Goal: Information Seeking & Learning: Compare options

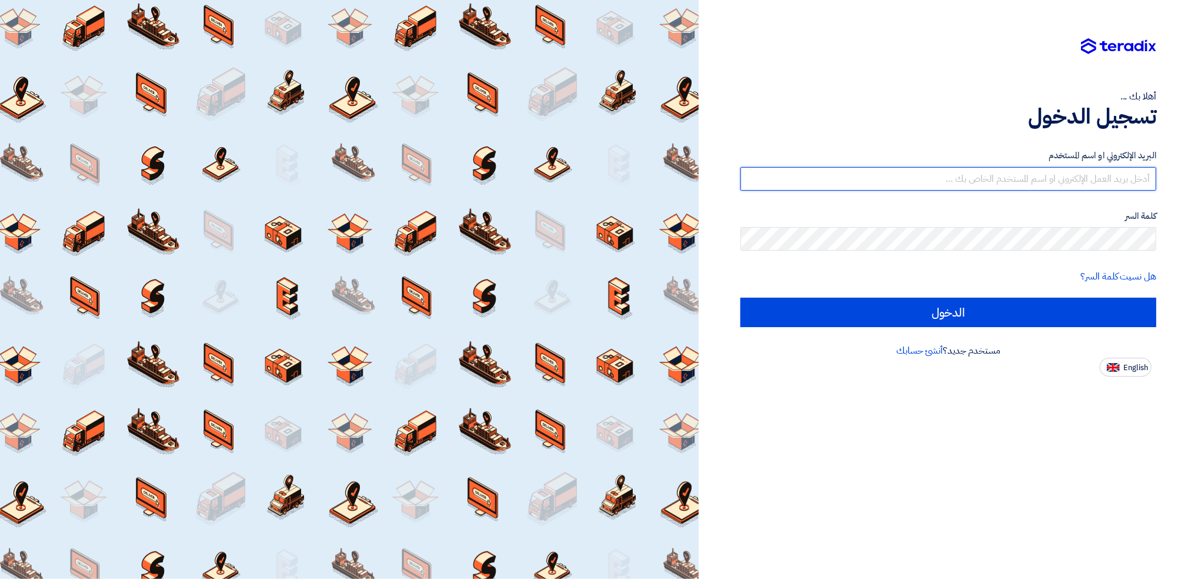
click at [1000, 185] on input "text" at bounding box center [949, 179] width 416 height 24
type input "[EMAIL_ADDRESS][PERSON_NAME][DOMAIN_NAME]"
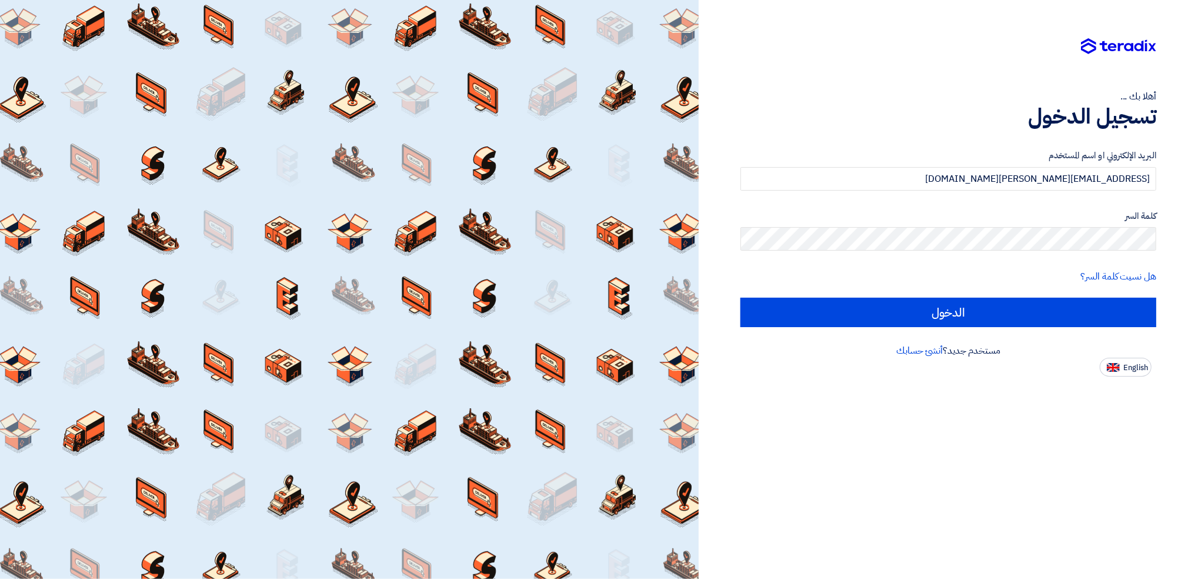
click at [959, 257] on form "البريد الإلكتروني او اسم المستخدم [EMAIL_ADDRESS][PERSON_NAME][DOMAIN_NAME] كلم…" at bounding box center [949, 238] width 416 height 178
click at [741, 298] on input "الدخول" at bounding box center [949, 312] width 416 height 29
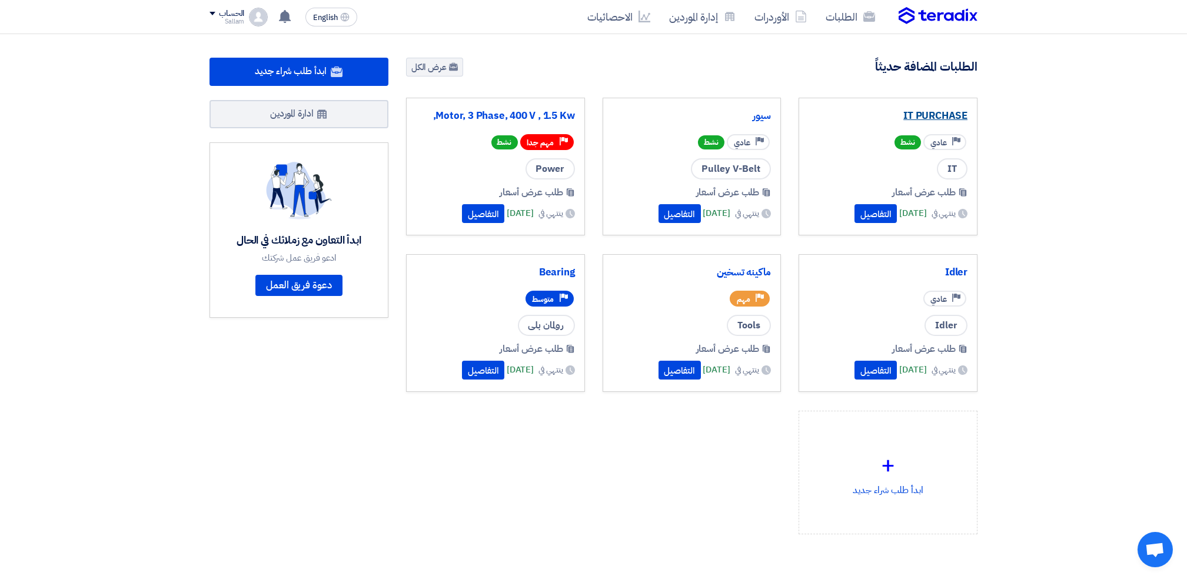
click at [931, 119] on link "IT PURCHASE" at bounding box center [887, 116] width 159 height 12
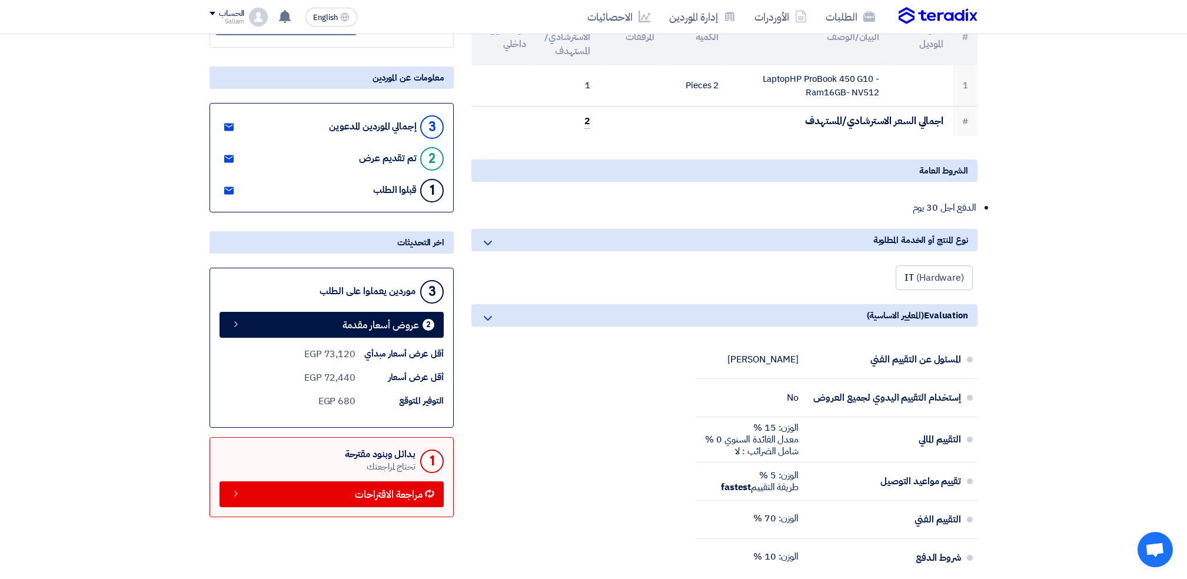
scroll to position [156, 0]
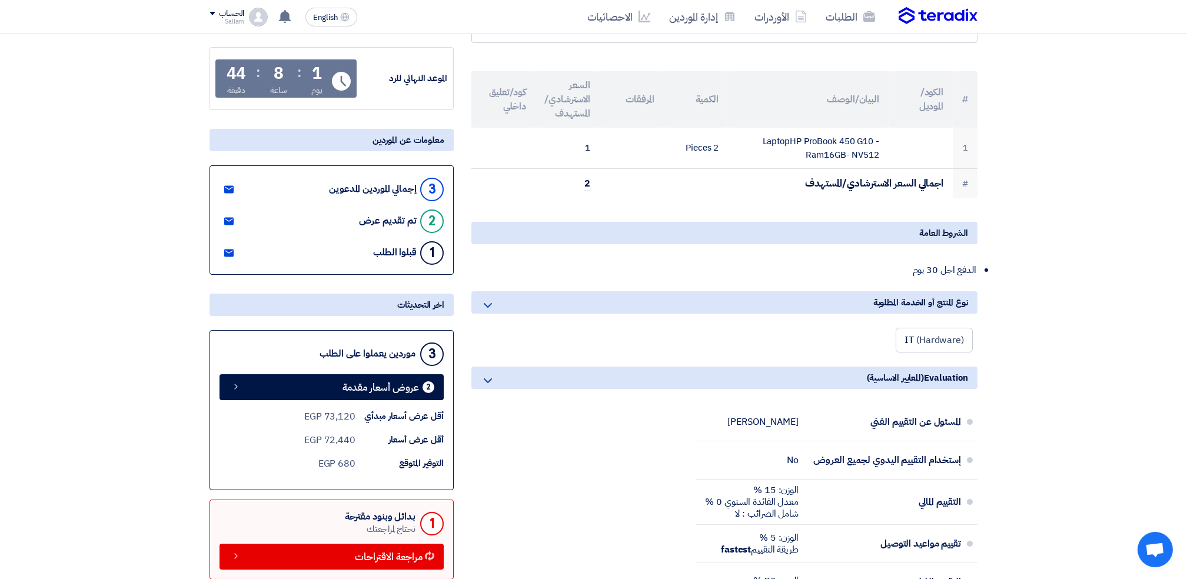
click at [230, 218] on use at bounding box center [228, 222] width 9 height 8
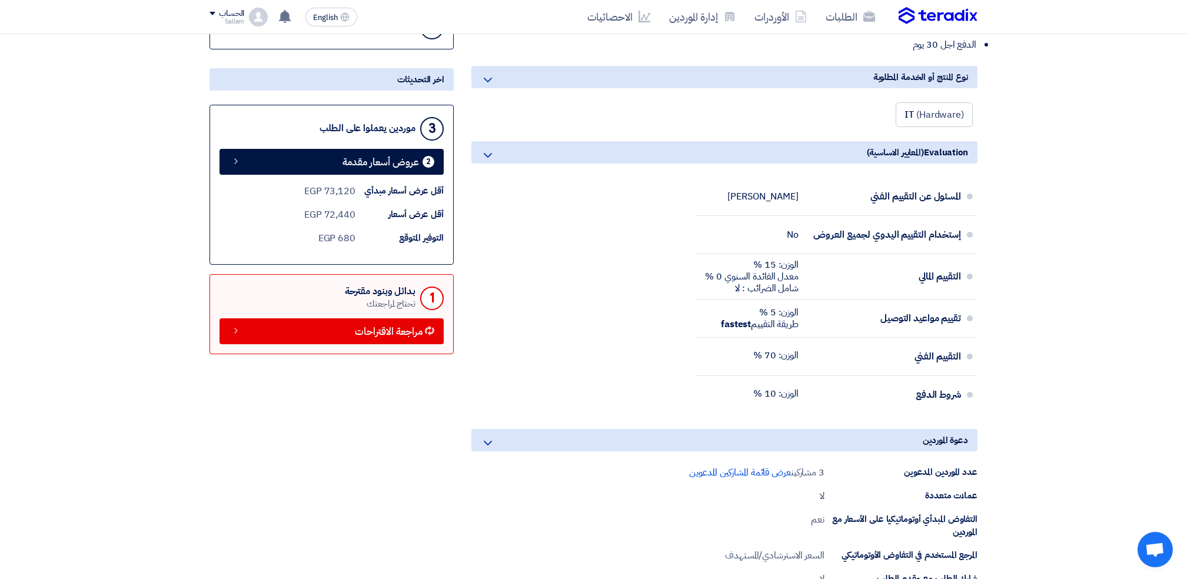
scroll to position [392, 0]
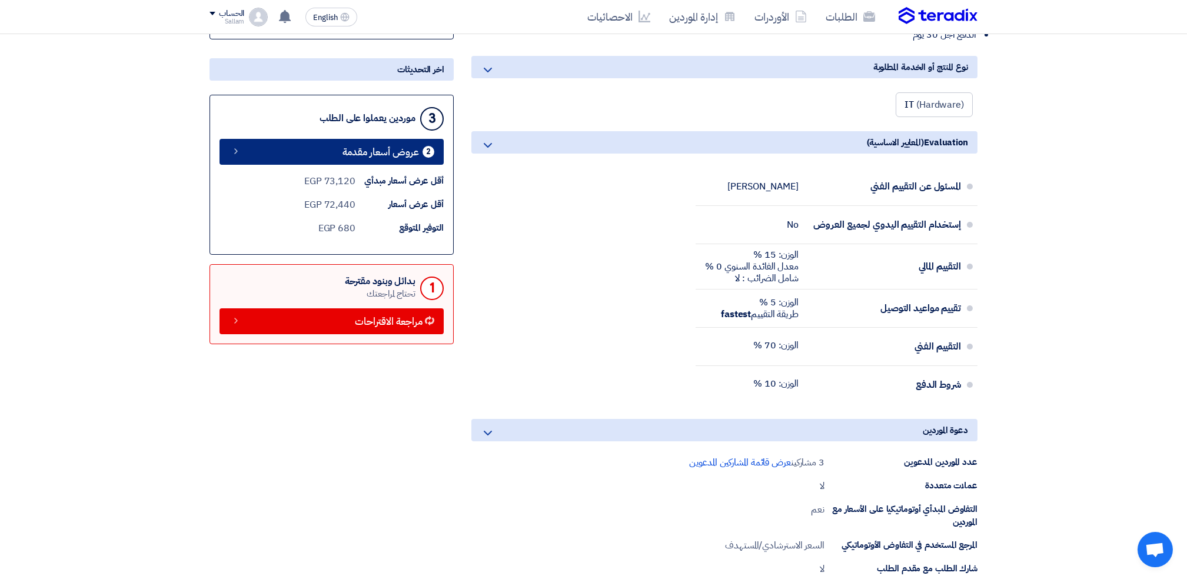
click at [379, 148] on span "عروض أسعار مقدمة" at bounding box center [380, 152] width 76 height 9
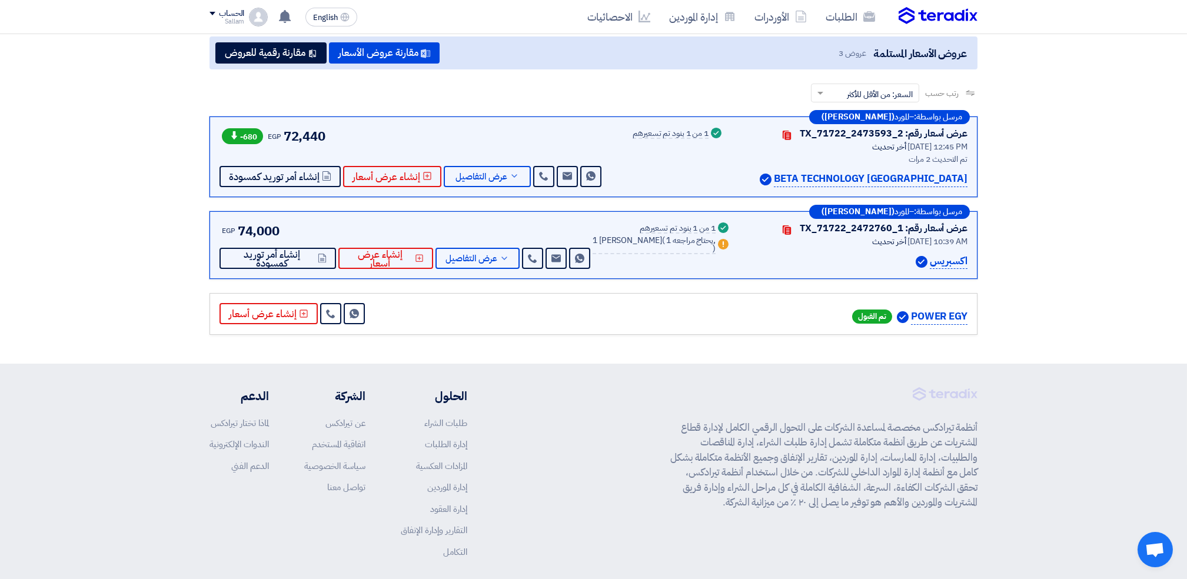
scroll to position [106, 0]
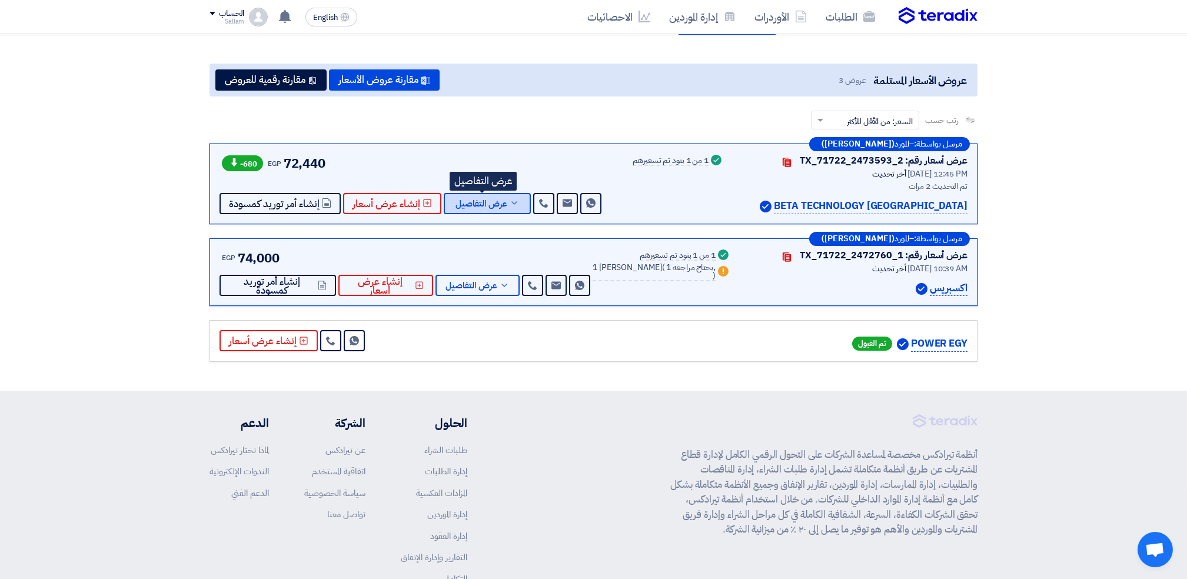
click at [481, 201] on span "عرض التفاصيل" at bounding box center [481, 203] width 52 height 9
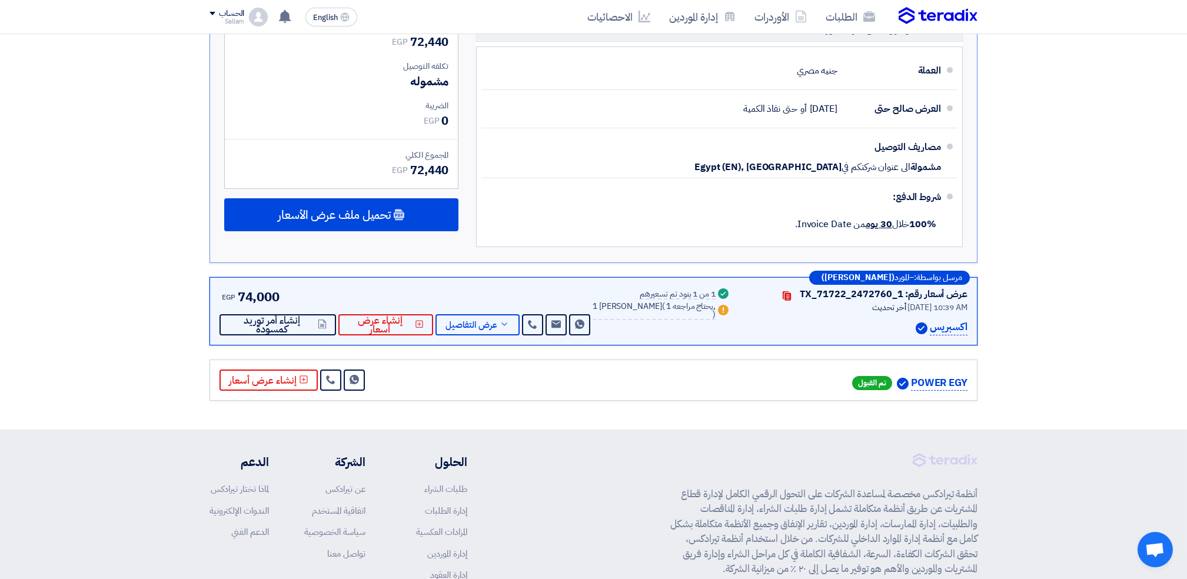
scroll to position [577, 0]
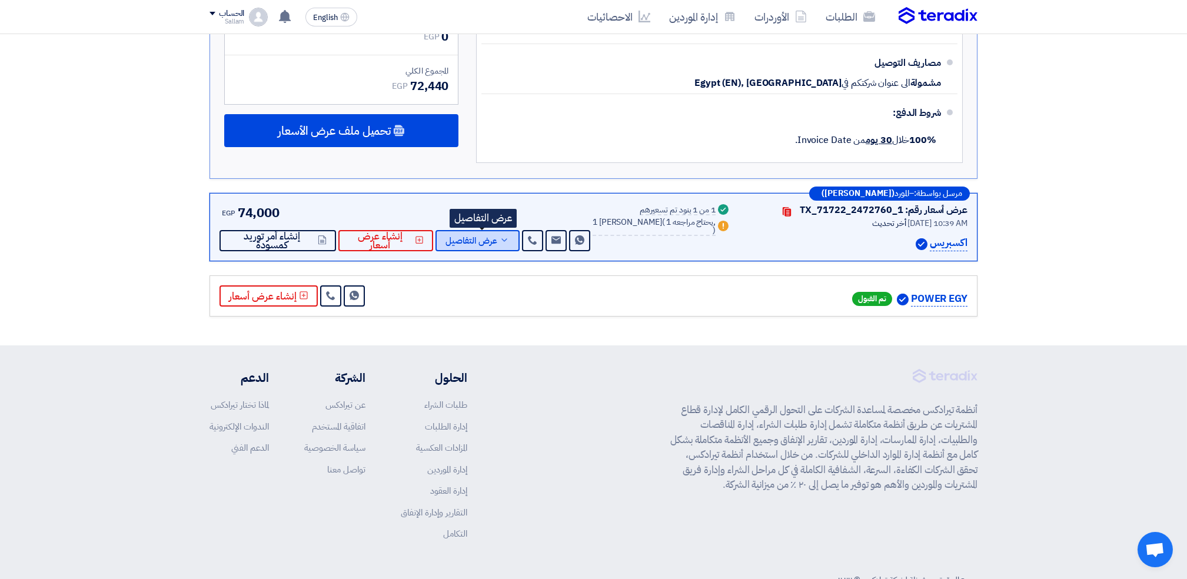
click at [476, 242] on span "عرض التفاصيل" at bounding box center [471, 240] width 52 height 9
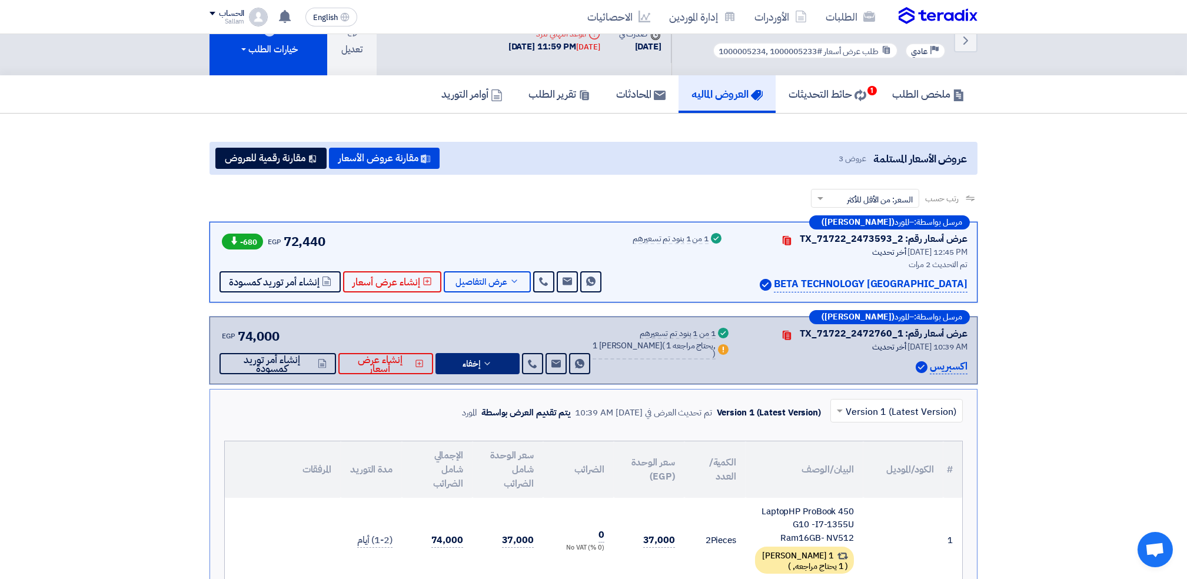
scroll to position [0, 0]
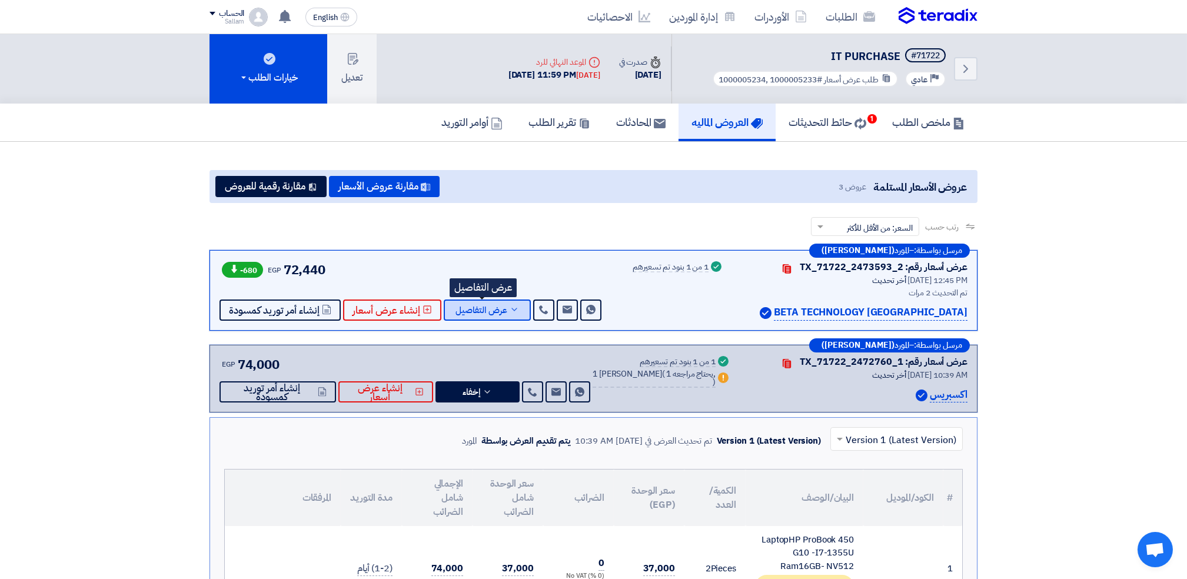
click at [476, 314] on button "عرض التفاصيل" at bounding box center [487, 309] width 87 height 21
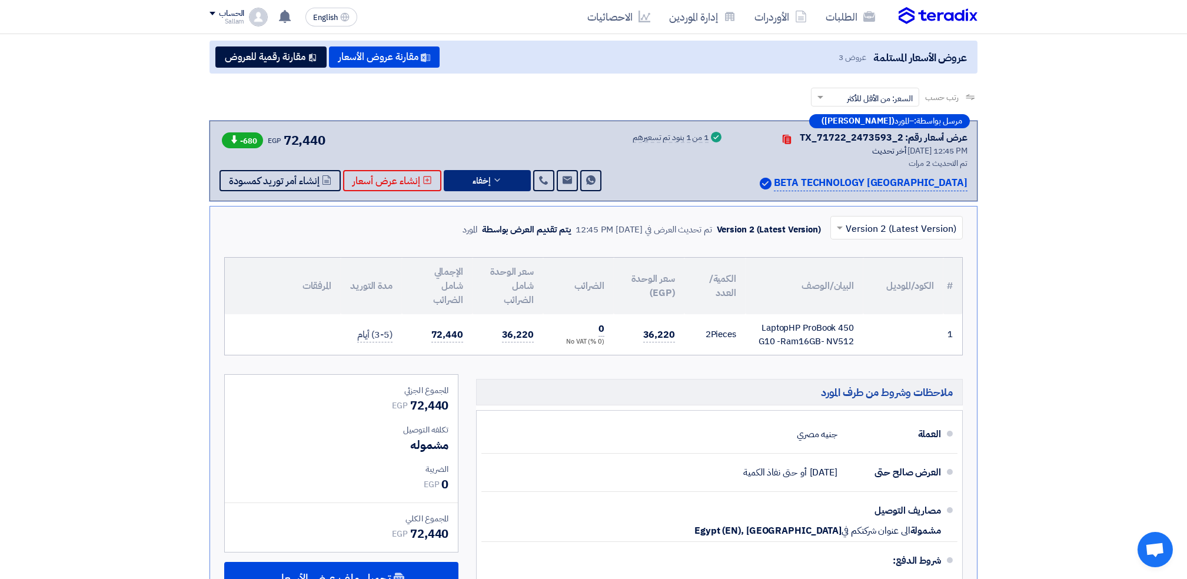
scroll to position [156, 0]
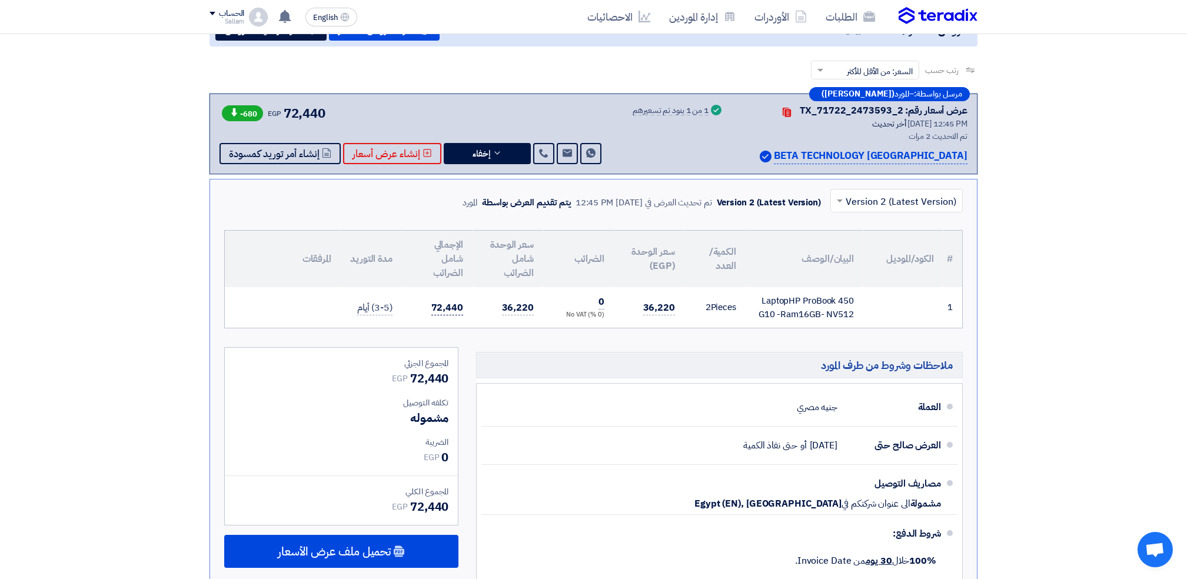
click at [442, 302] on span "72,440" at bounding box center [447, 308] width 32 height 15
drag, startPoint x: 442, startPoint y: 302, endPoint x: 363, endPoint y: 304, distance: 79.4
click at [363, 304] on span "(3-5) أيام" at bounding box center [374, 308] width 35 height 15
drag, startPoint x: 363, startPoint y: 304, endPoint x: 528, endPoint y: 302, distance: 164.7
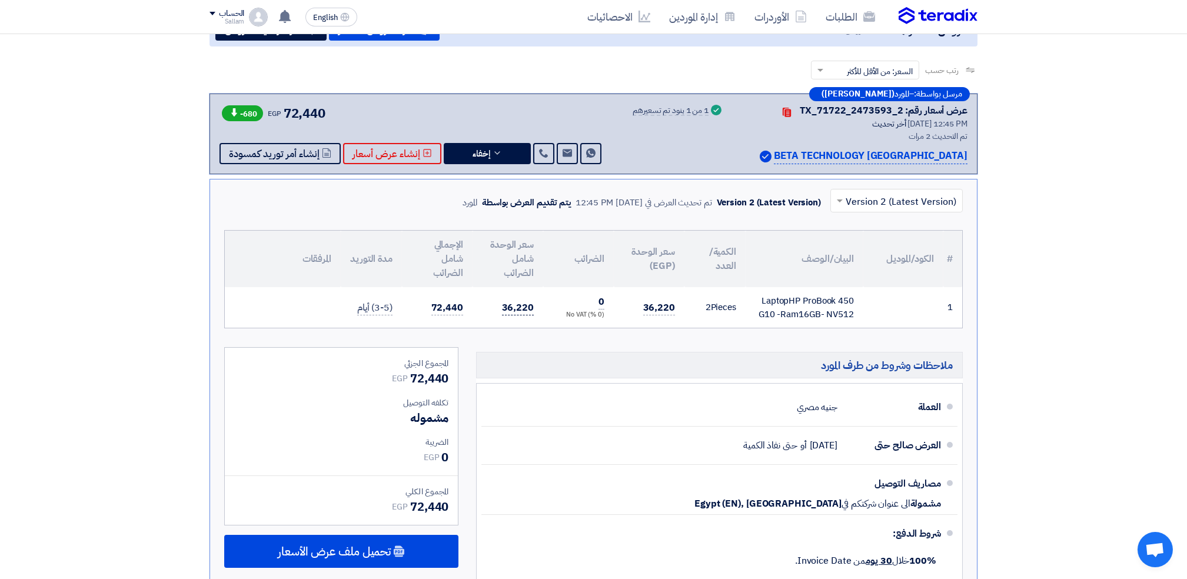
click at [484, 299] on td "36,220" at bounding box center [507, 307] width 71 height 41
click at [509, 308] on span "36,220" at bounding box center [518, 308] width 32 height 15
drag, startPoint x: 509, startPoint y: 308, endPoint x: 662, endPoint y: 307, distance: 152.4
click at [662, 307] on span "36,220" at bounding box center [659, 308] width 32 height 15
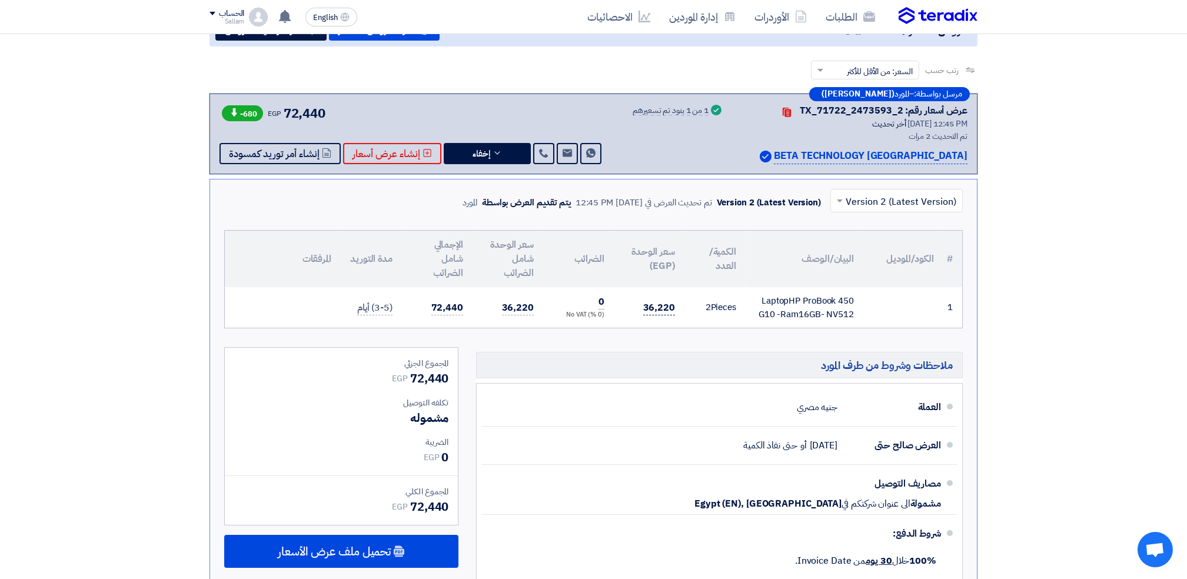
click at [662, 307] on span "36,220" at bounding box center [659, 308] width 32 height 15
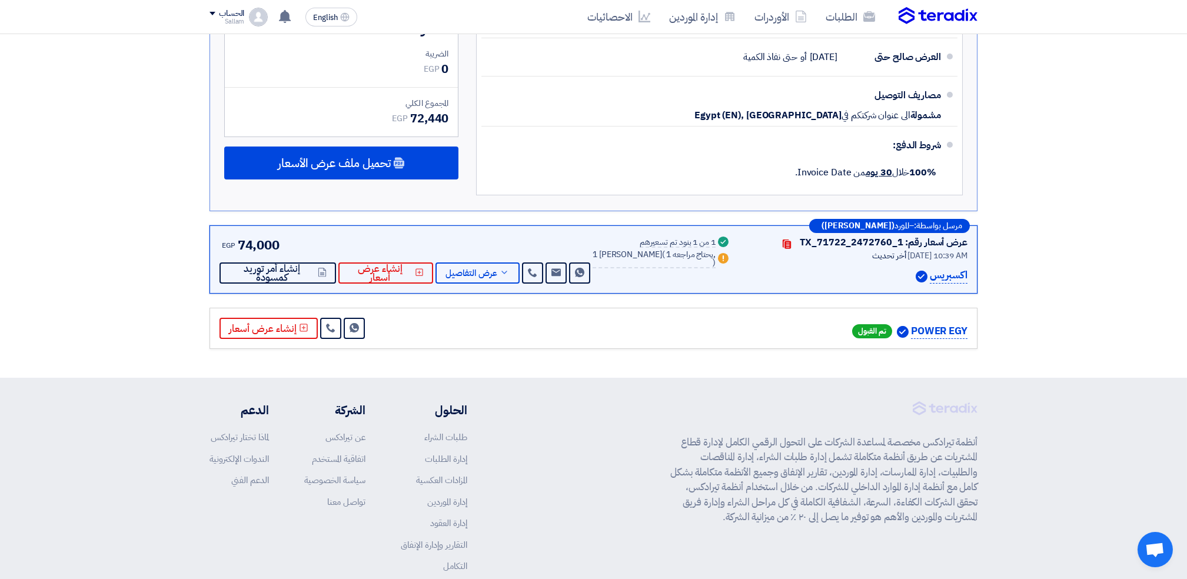
scroll to position [549, 0]
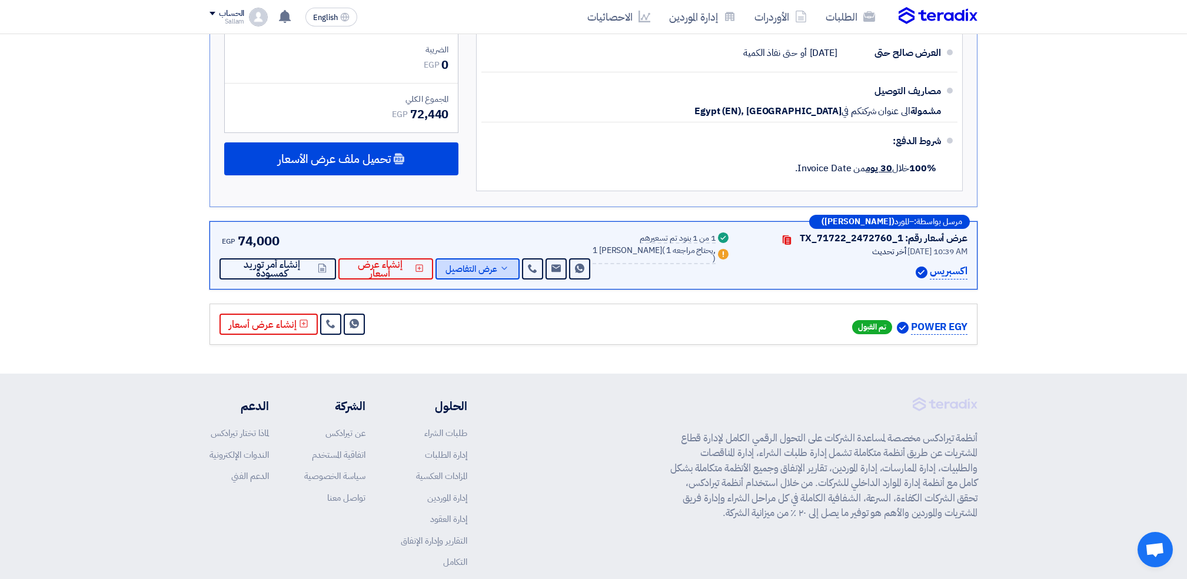
click at [490, 265] on span "عرض التفاصيل" at bounding box center [471, 269] width 52 height 9
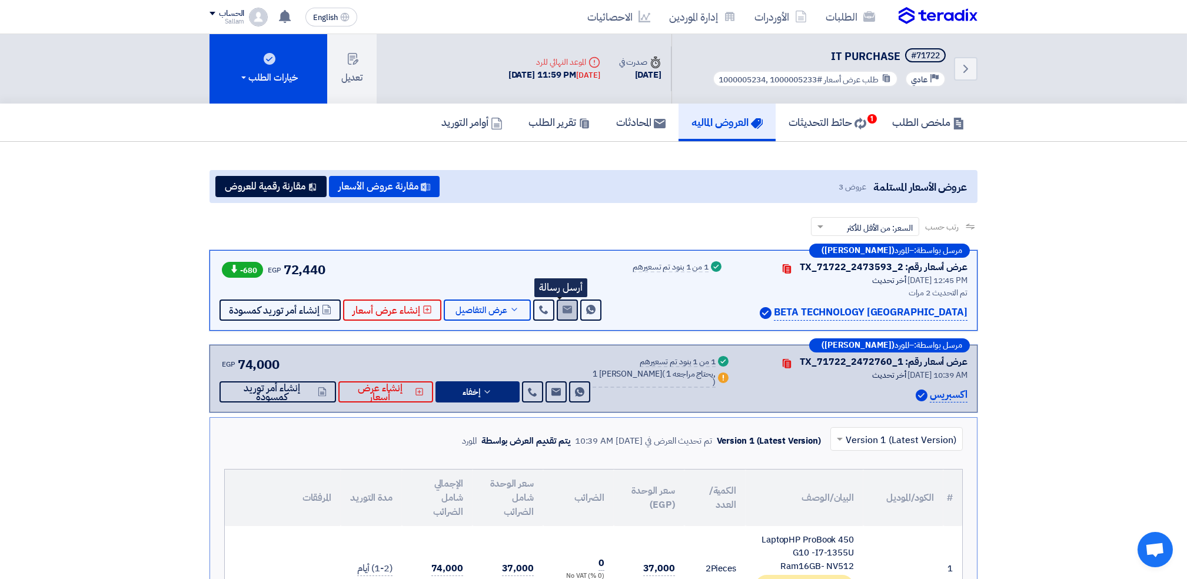
scroll to position [156, 0]
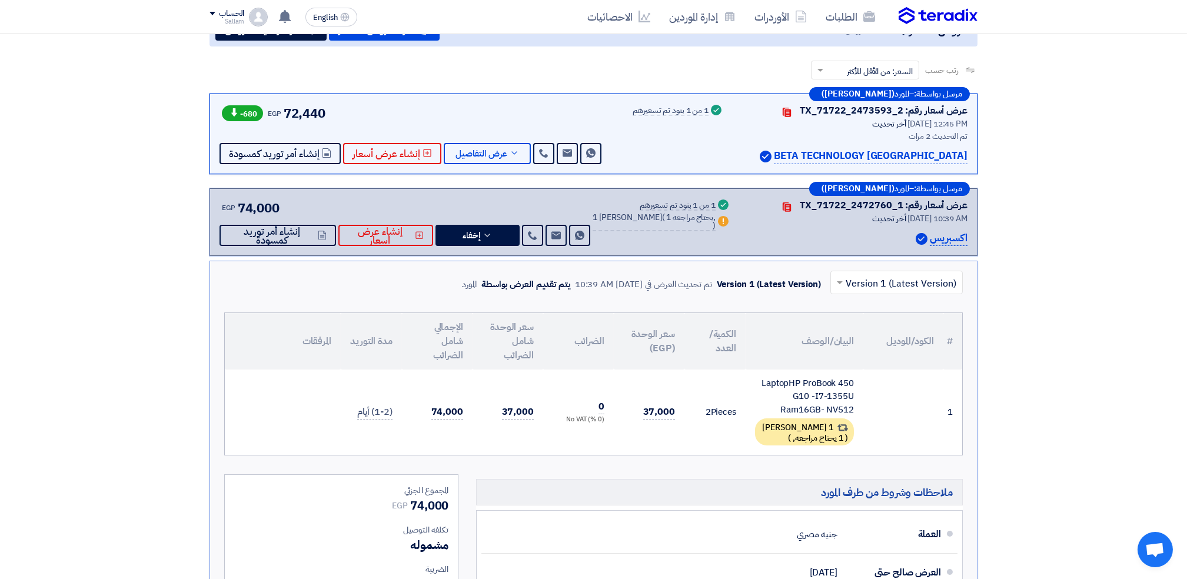
drag, startPoint x: 502, startPoint y: 410, endPoint x: 534, endPoint y: 405, distance: 32.2
click at [534, 405] on td "37,000" at bounding box center [507, 412] width 71 height 86
drag, startPoint x: 534, startPoint y: 405, endPoint x: 508, endPoint y: 332, distance: 76.9
click at [508, 332] on th "سعر الوحدة شامل الضرائب" at bounding box center [507, 341] width 71 height 56
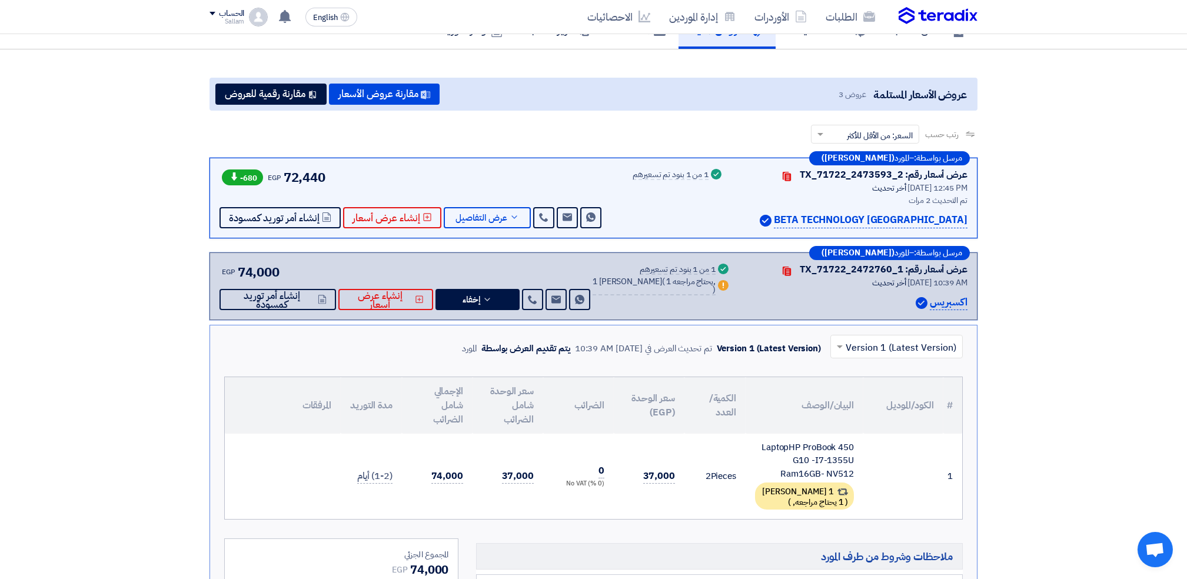
scroll to position [0, 0]
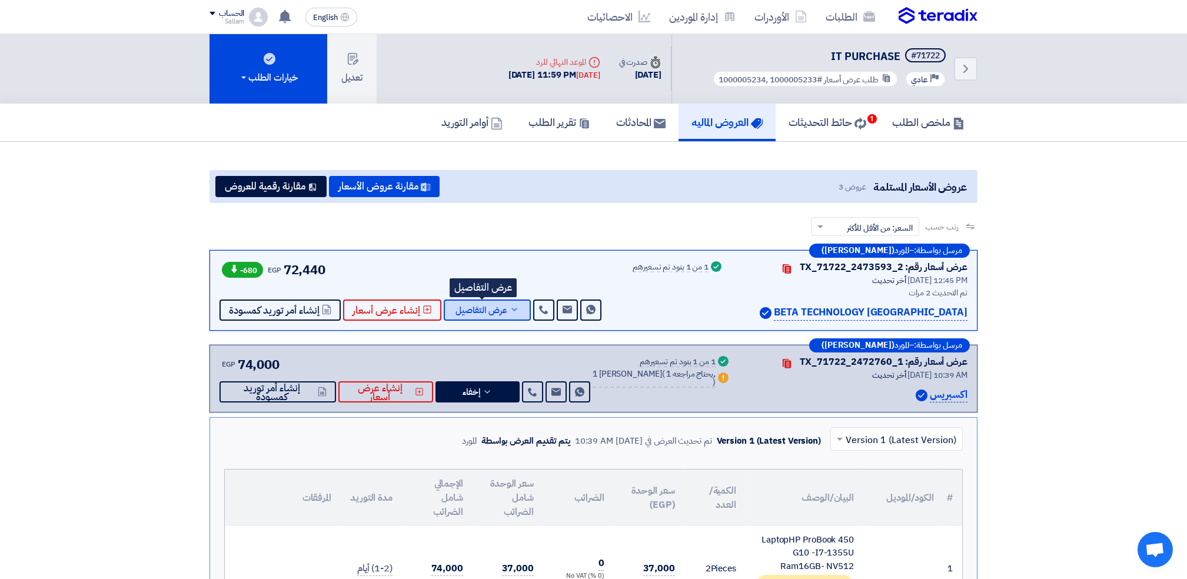
click at [481, 308] on span "عرض التفاصيل" at bounding box center [481, 310] width 52 height 9
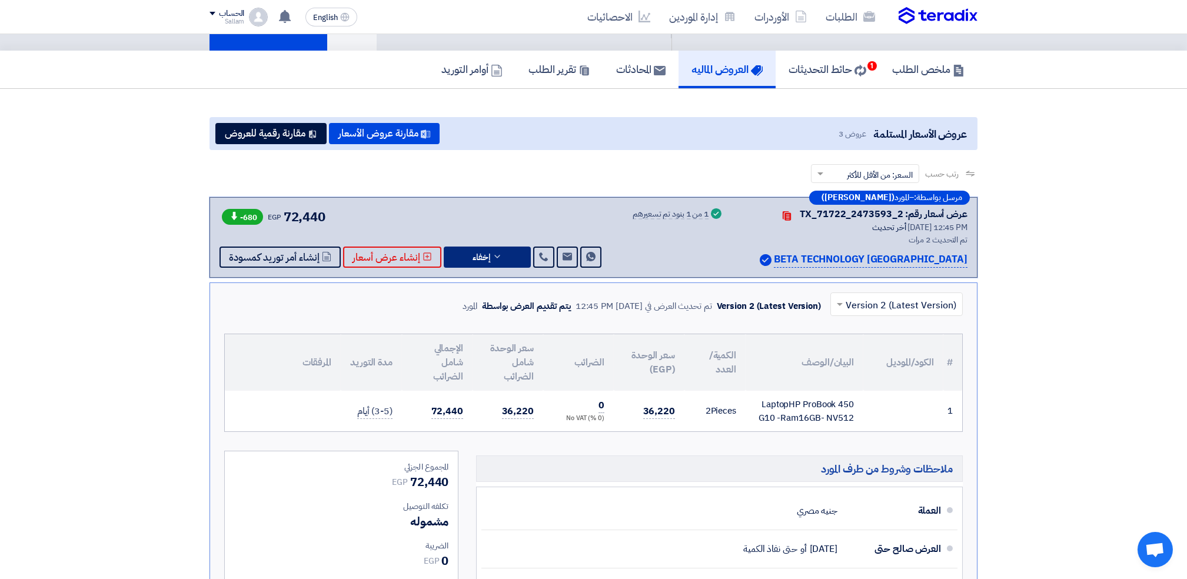
scroll to position [156, 0]
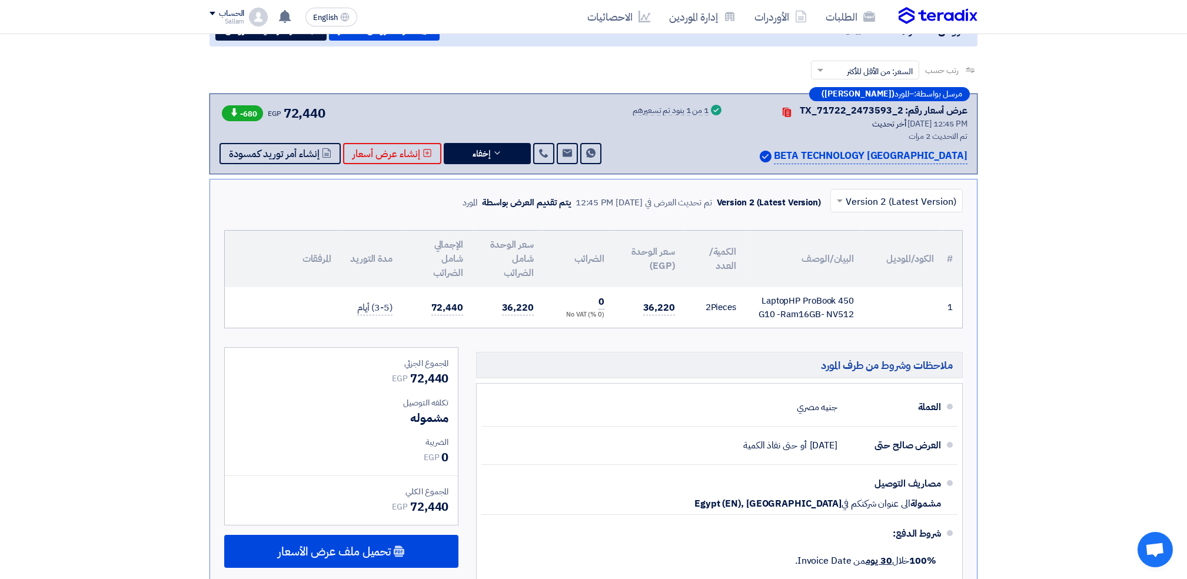
drag, startPoint x: 499, startPoint y: 302, endPoint x: 534, endPoint y: 299, distance: 34.3
click at [534, 299] on td "36,220" at bounding box center [507, 307] width 71 height 41
drag, startPoint x: 534, startPoint y: 299, endPoint x: 512, endPoint y: 309, distance: 23.4
click at [515, 309] on span "36,220" at bounding box center [518, 308] width 32 height 15
click at [507, 308] on span "36,220" at bounding box center [518, 308] width 32 height 15
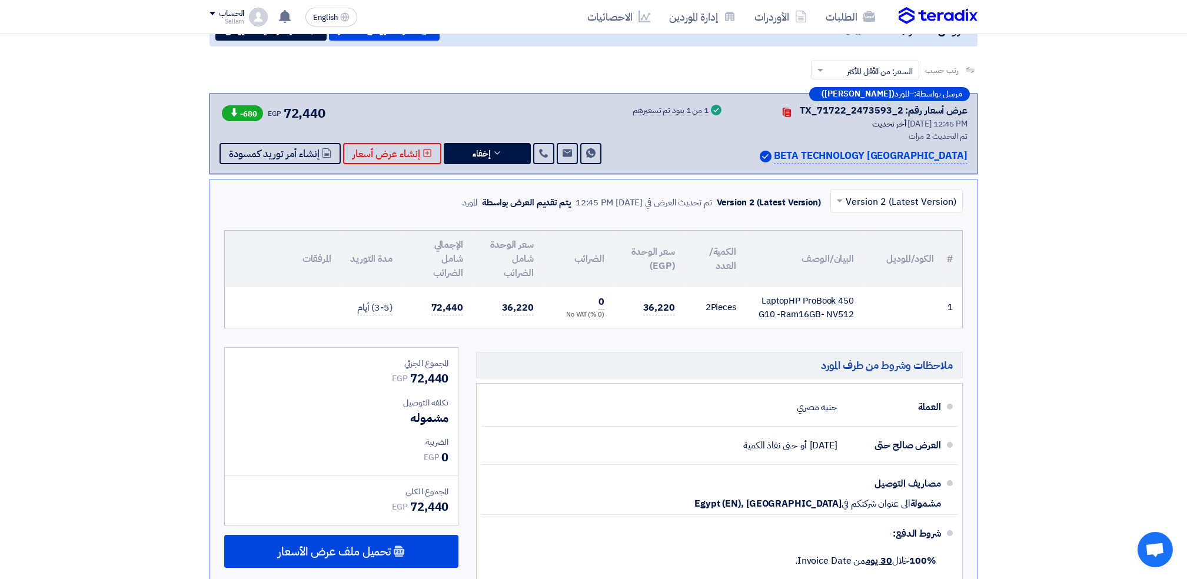
drag, startPoint x: 502, startPoint y: 303, endPoint x: 538, endPoint y: 302, distance: 35.9
click at [538, 302] on td "36,220" at bounding box center [507, 307] width 71 height 41
drag, startPoint x: 538, startPoint y: 302, endPoint x: 530, endPoint y: 304, distance: 8.4
click at [530, 304] on span "36,220" at bounding box center [518, 308] width 32 height 15
click at [522, 304] on span "36,220" at bounding box center [518, 308] width 32 height 15
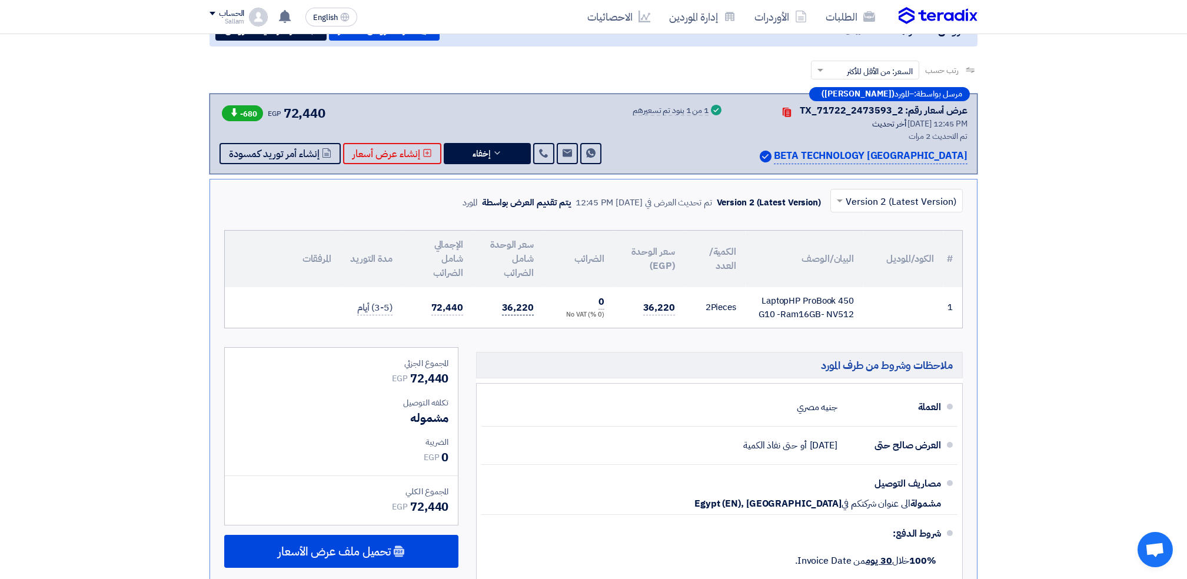
click at [522, 304] on span "36,220" at bounding box center [518, 308] width 32 height 15
drag, startPoint x: 522, startPoint y: 304, endPoint x: 504, endPoint y: 275, distance: 34.1
click at [504, 275] on th "سعر الوحدة شامل الضرائب" at bounding box center [507, 259] width 71 height 56
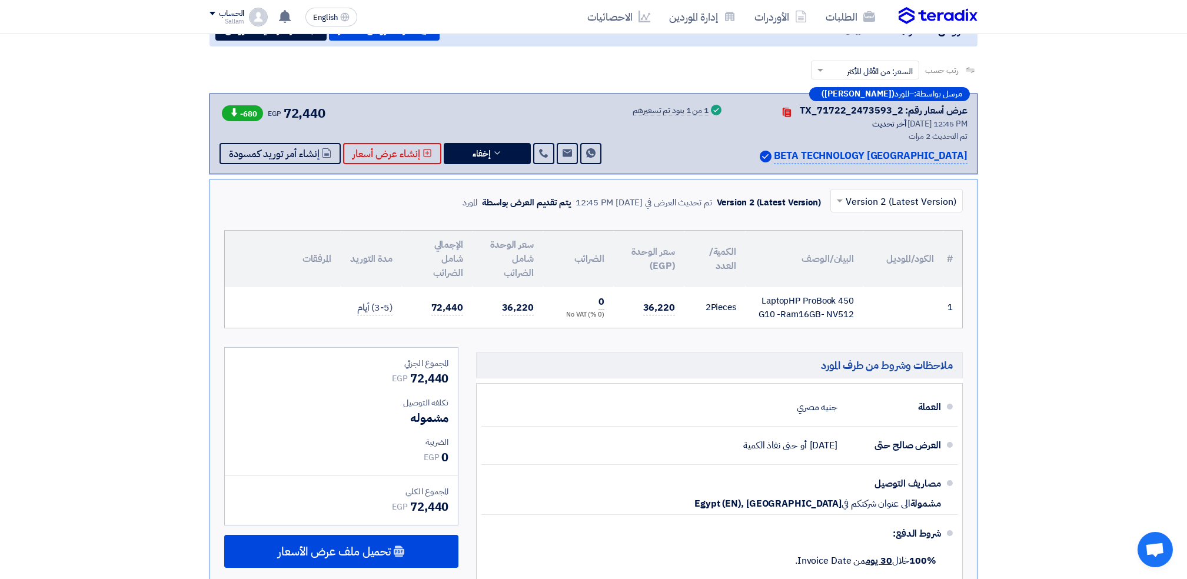
click at [830, 301] on div "LaptopHP ProBook 450 G10 -Ram16GB- NV512" at bounding box center [804, 307] width 99 height 26
drag, startPoint x: 758, startPoint y: 310, endPoint x: 779, endPoint y: 309, distance: 21.2
click at [779, 309] on div "LaptopHP ProBook 450 G10 -Ram16GB- NV512" at bounding box center [804, 307] width 99 height 26
drag, startPoint x: 779, startPoint y: 309, endPoint x: 787, endPoint y: 312, distance: 8.7
click at [787, 312] on div "LaptopHP ProBook 450 G10 -Ram16GB- NV512" at bounding box center [804, 307] width 99 height 26
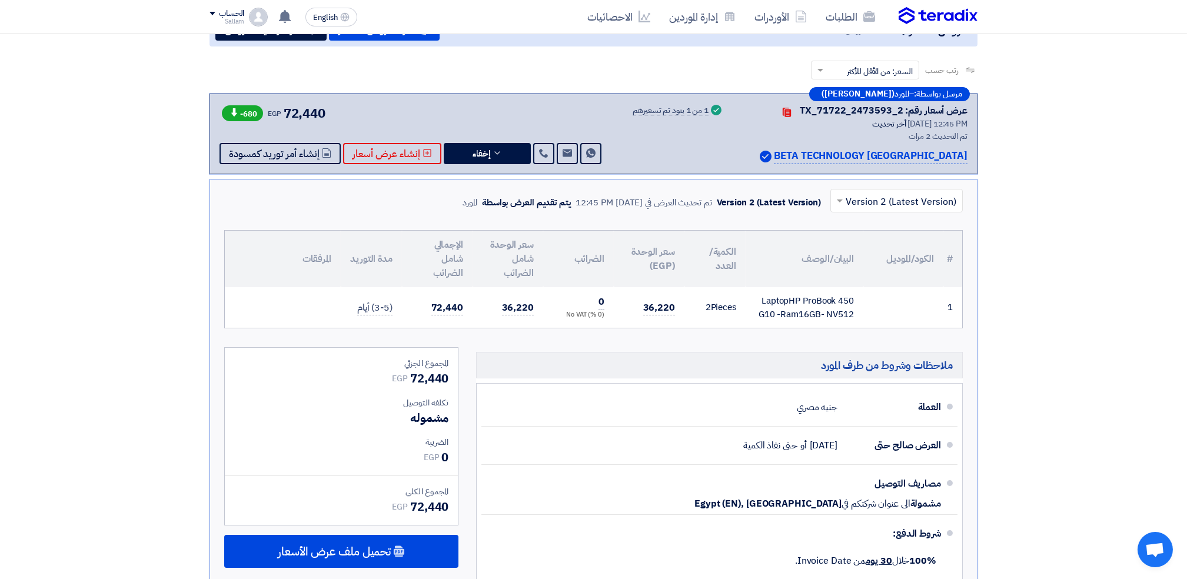
drag, startPoint x: 832, startPoint y: 309, endPoint x: 851, endPoint y: 309, distance: 18.8
click at [851, 309] on div "LaptopHP ProBook 450 G10 -Ram16GB- NV512" at bounding box center [804, 307] width 99 height 26
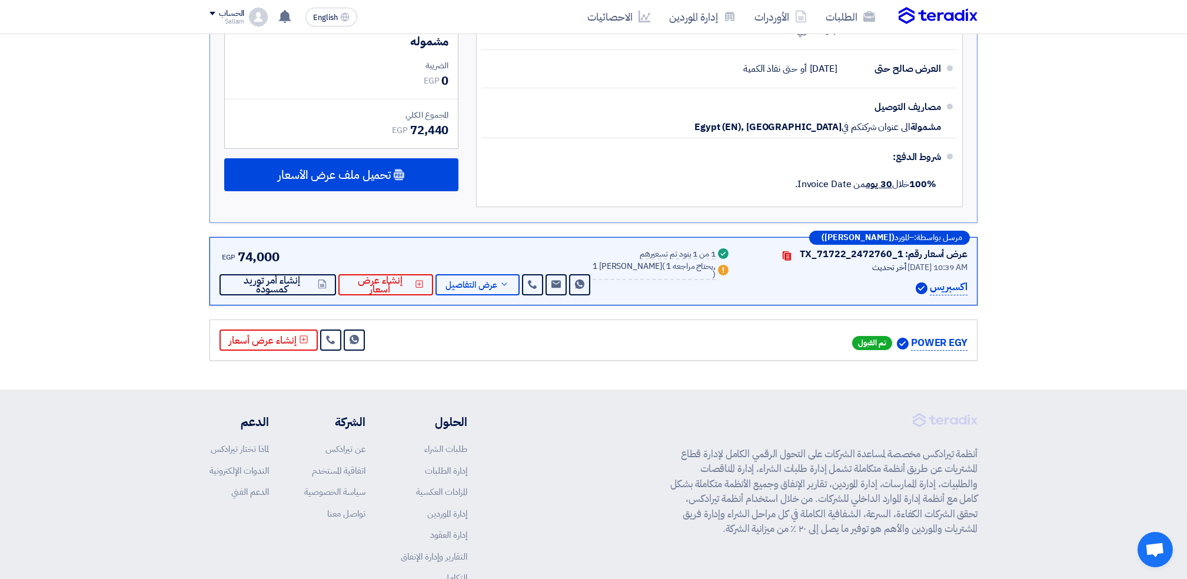
scroll to position [549, 0]
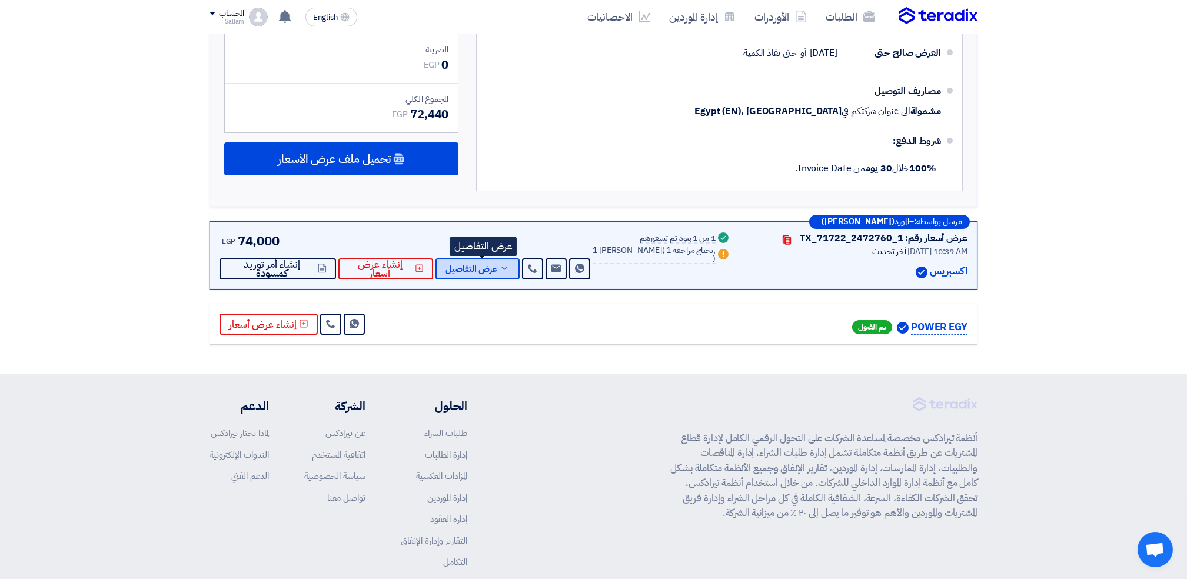
click at [485, 265] on span "عرض التفاصيل" at bounding box center [471, 269] width 52 height 9
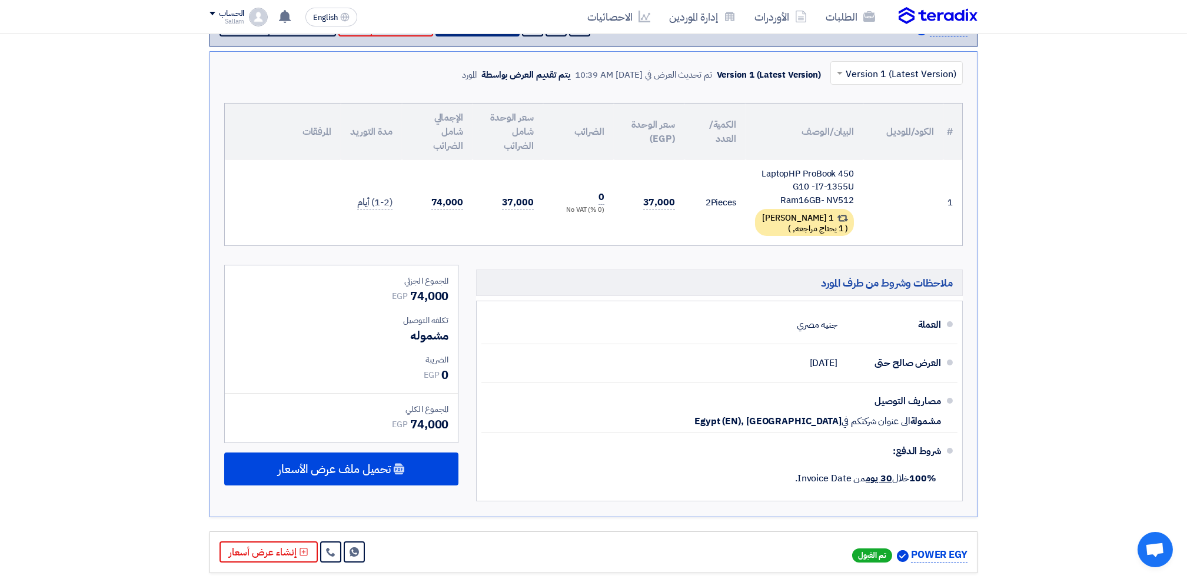
scroll to position [156, 0]
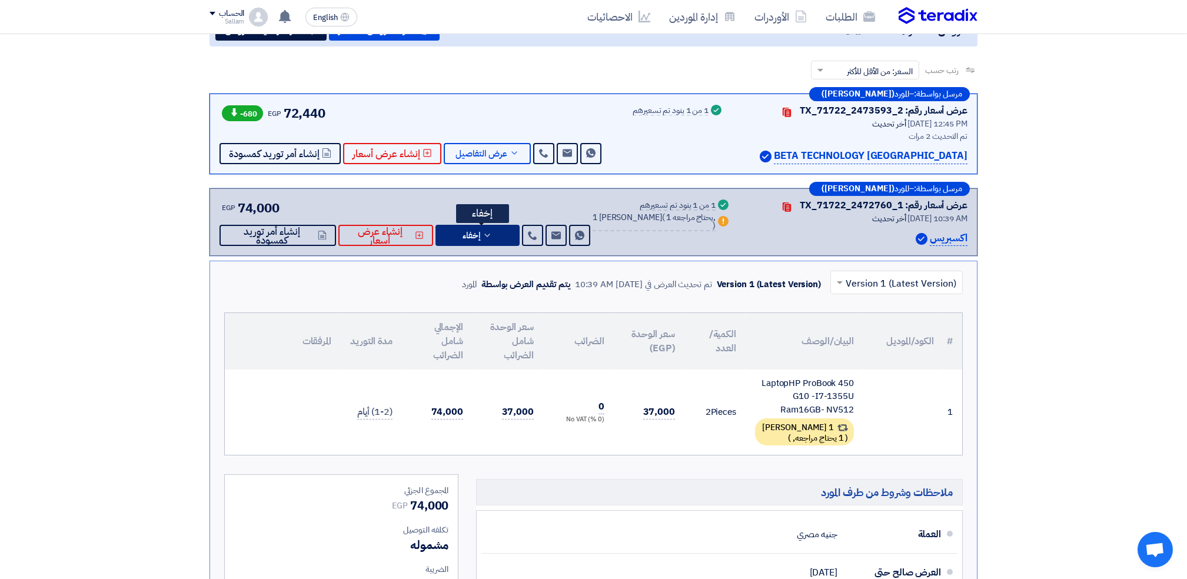
click at [491, 236] on icon at bounding box center [486, 235] width 9 height 9
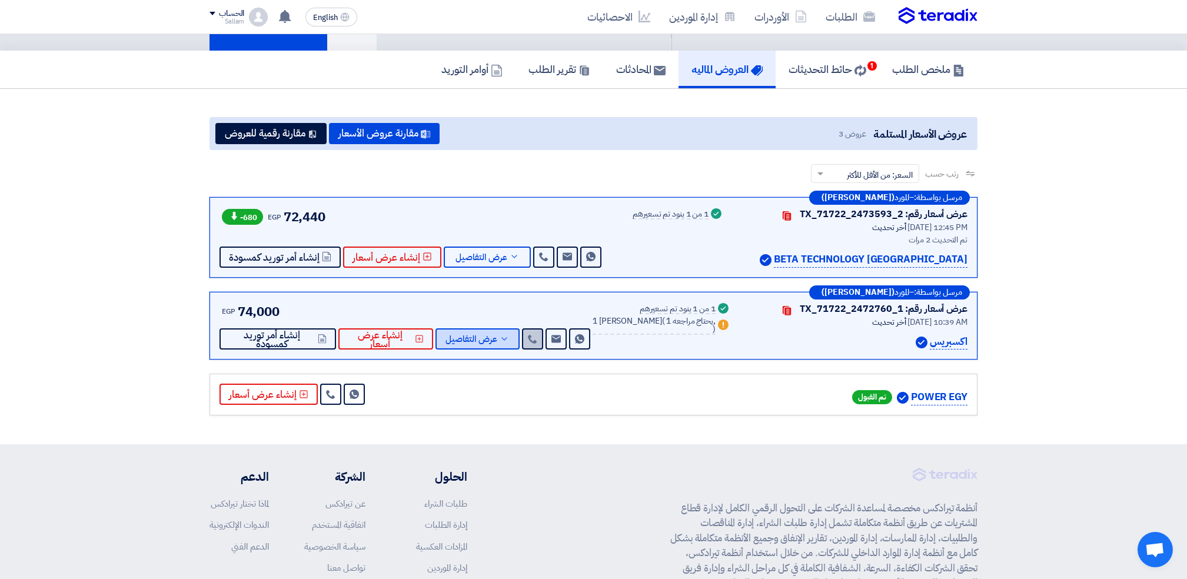
scroll to position [78, 0]
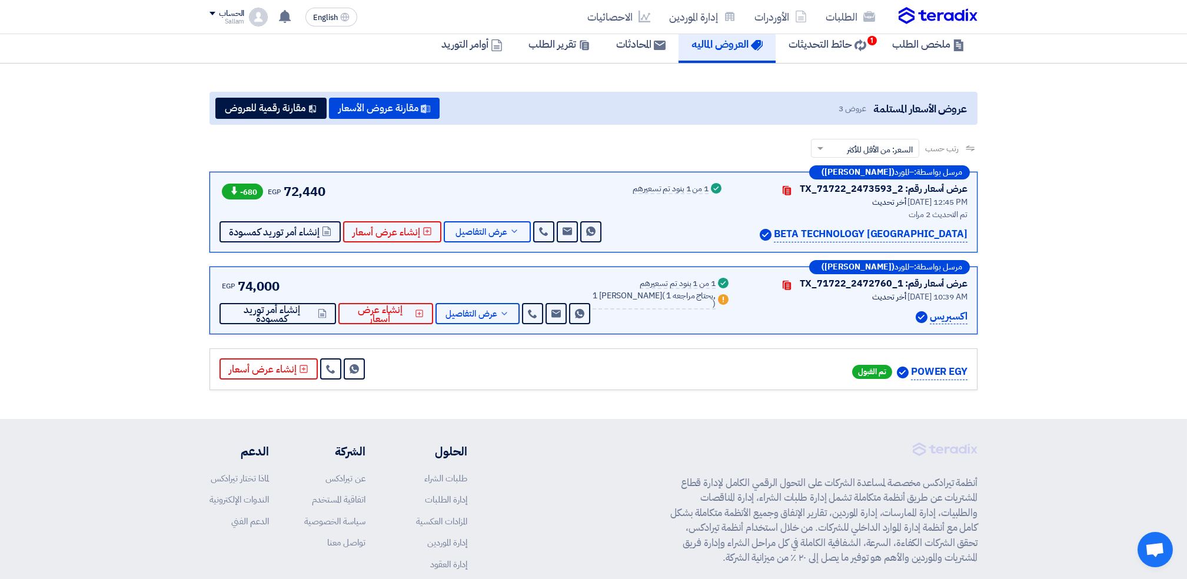
click at [239, 189] on span at bounding box center [234, 191] width 12 height 11
click at [236, 191] on icon at bounding box center [234, 190] width 8 height 8
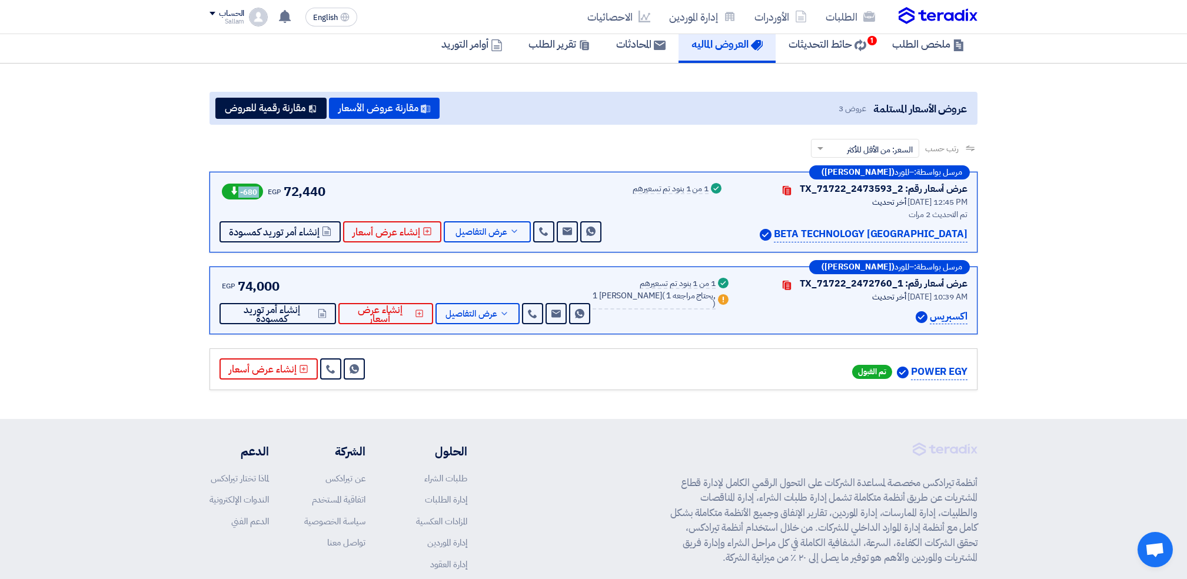
click at [236, 191] on icon at bounding box center [234, 190] width 8 height 8
click at [232, 192] on span at bounding box center [234, 191] width 12 height 11
drag, startPoint x: 232, startPoint y: 192, endPoint x: 244, endPoint y: 189, distance: 12.0
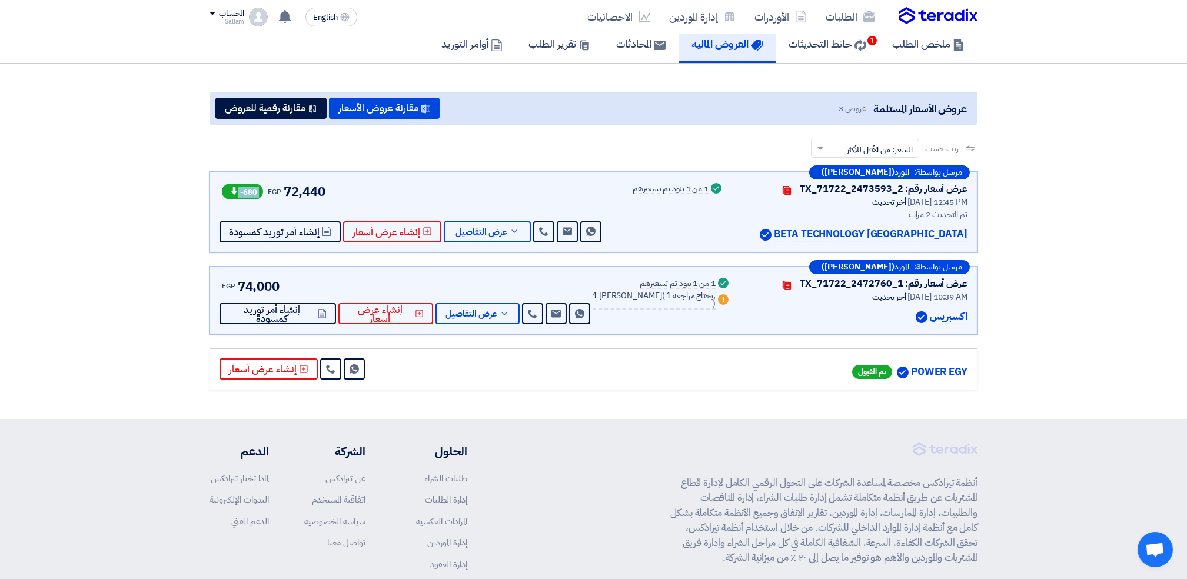
click at [244, 189] on span "-680" at bounding box center [242, 192] width 41 height 16
click at [245, 189] on span "-680" at bounding box center [242, 192] width 41 height 16
click at [248, 194] on span "-680" at bounding box center [242, 192] width 41 height 16
click at [249, 194] on span "-680" at bounding box center [242, 192] width 41 height 16
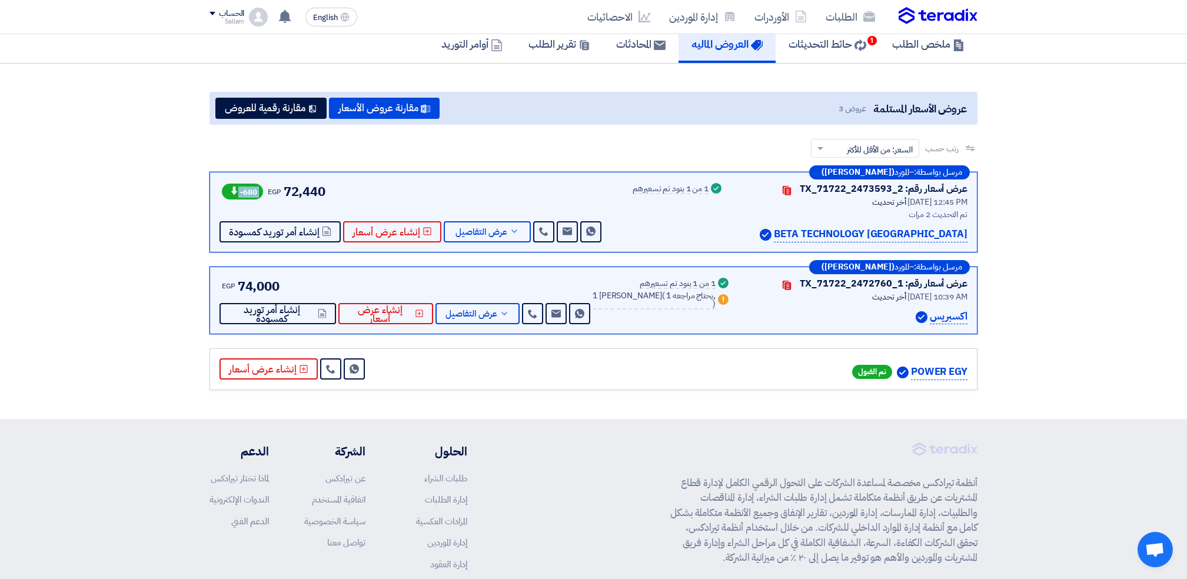
click at [249, 194] on span "-680" at bounding box center [242, 192] width 41 height 16
drag, startPoint x: 249, startPoint y: 194, endPoint x: 243, endPoint y: 189, distance: 7.9
click at [243, 189] on span "-680" at bounding box center [242, 192] width 41 height 16
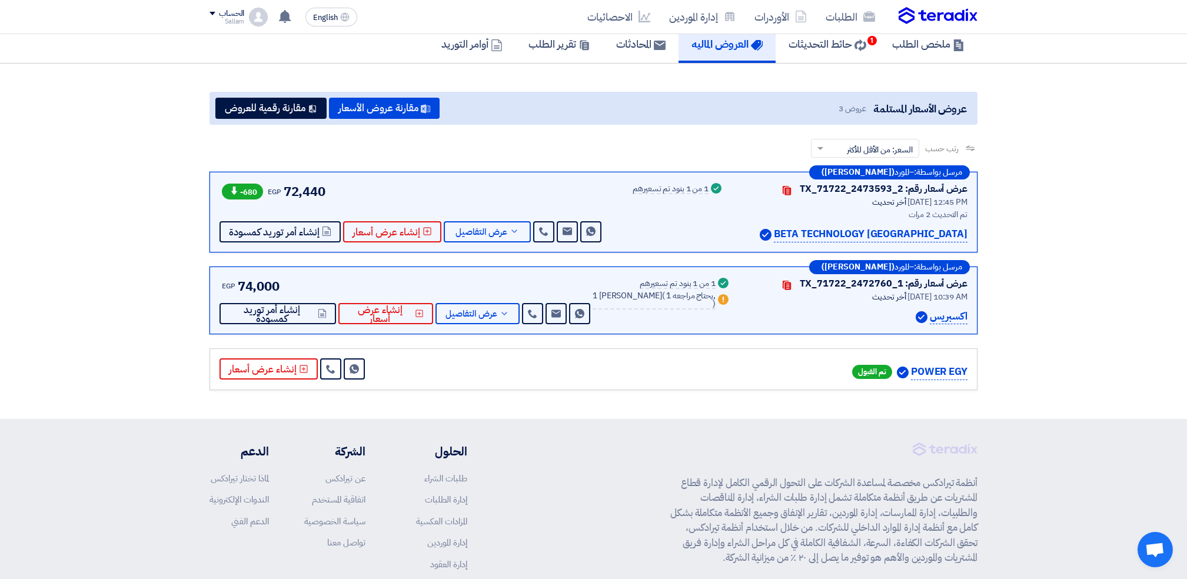
click at [27, 382] on section "عروض الأسعار المستلمة عروض 3 مقارنة عروض الأسعار مقارنة رقمية للعروض رتب حسب رت…" at bounding box center [593, 241] width 1187 height 355
click at [881, 233] on p "BETA TECHNOLOGY [GEOGRAPHIC_DATA]" at bounding box center [871, 234] width 194 height 16
drag, startPoint x: 881, startPoint y: 233, endPoint x: 861, endPoint y: 234, distance: 20.0
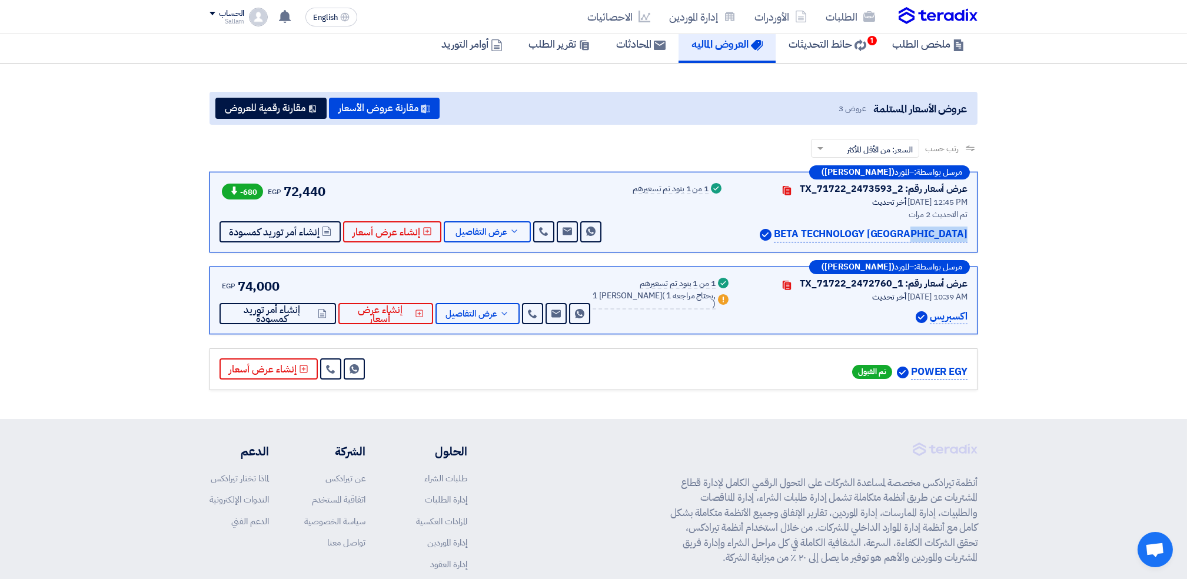
click at [861, 234] on p "BETA TECHNOLOGY [GEOGRAPHIC_DATA]" at bounding box center [871, 234] width 194 height 16
click at [847, 232] on p "BETA TECHNOLOGY [GEOGRAPHIC_DATA]" at bounding box center [871, 234] width 194 height 16
drag, startPoint x: 844, startPoint y: 229, endPoint x: 977, endPoint y: 229, distance: 133.0
click at [977, 229] on div "مرسل بواسطة: – المورد ([GEOGRAPHIC_DATA]) عرض أسعار رقم: TX_71722_2473593_2 Con…" at bounding box center [593, 283] width 785 height 223
drag, startPoint x: 977, startPoint y: 229, endPoint x: 948, endPoint y: 228, distance: 29.5
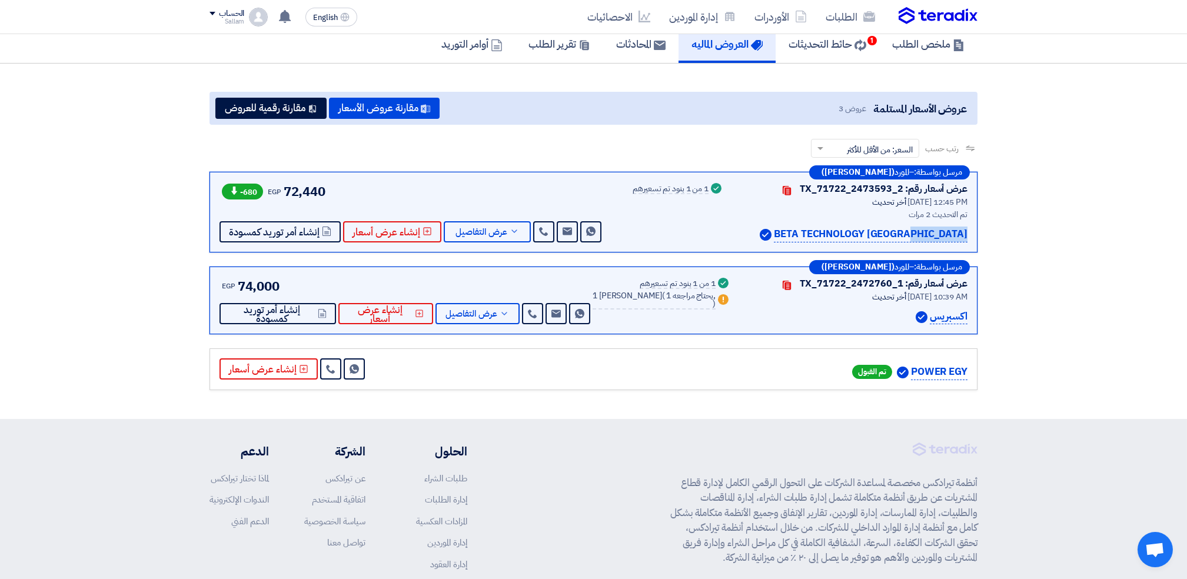
click at [948, 228] on p "BETA TECHNOLOGY [GEOGRAPHIC_DATA]" at bounding box center [871, 234] width 194 height 16
drag, startPoint x: 948, startPoint y: 228, endPoint x: 888, endPoint y: 232, distance: 59.6
click at [888, 232] on p "BETA TECHNOLOGY [GEOGRAPHIC_DATA]" at bounding box center [871, 234] width 194 height 16
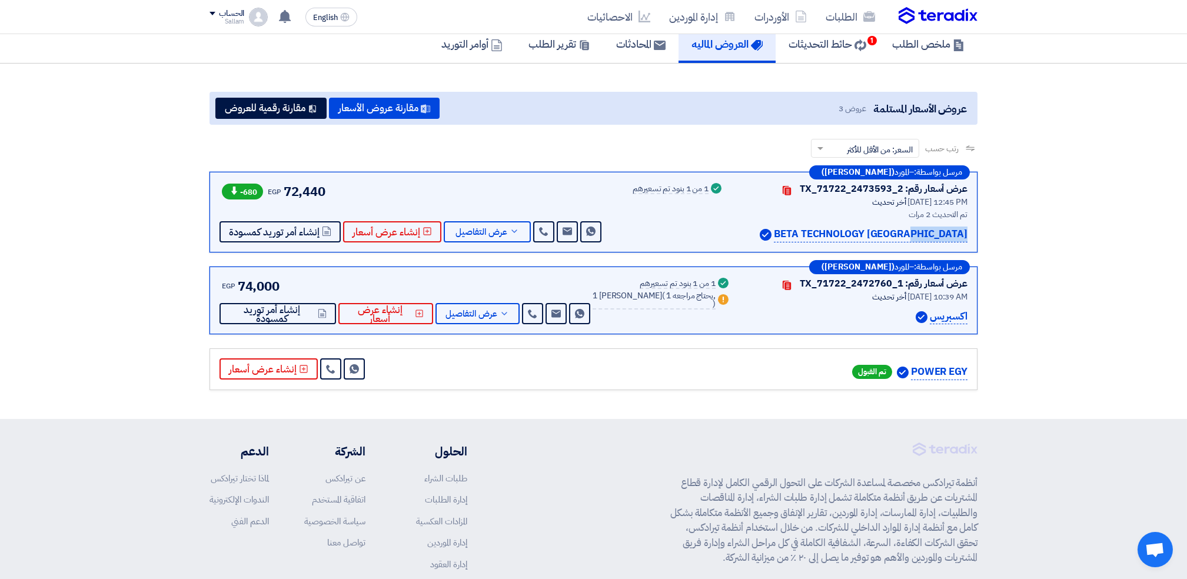
click at [888, 232] on p "BETA TECHNOLOGY [GEOGRAPHIC_DATA]" at bounding box center [871, 234] width 194 height 16
drag, startPoint x: 888, startPoint y: 232, endPoint x: 858, endPoint y: 236, distance: 30.9
click at [859, 237] on p "BETA TECHNOLOGY [GEOGRAPHIC_DATA]" at bounding box center [871, 234] width 194 height 16
click at [840, 235] on div "BETA TECHNOLOGY [GEOGRAPHIC_DATA]" at bounding box center [852, 234] width 229 height 16
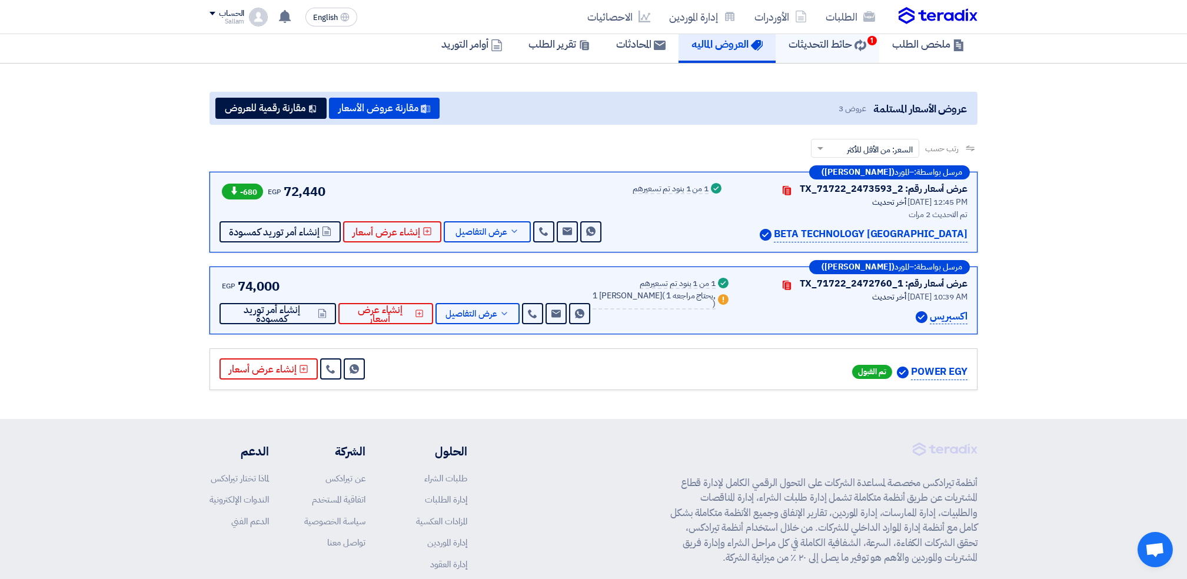
click at [824, 40] on h5 "حائط التحديثات 1" at bounding box center [827, 44] width 78 height 14
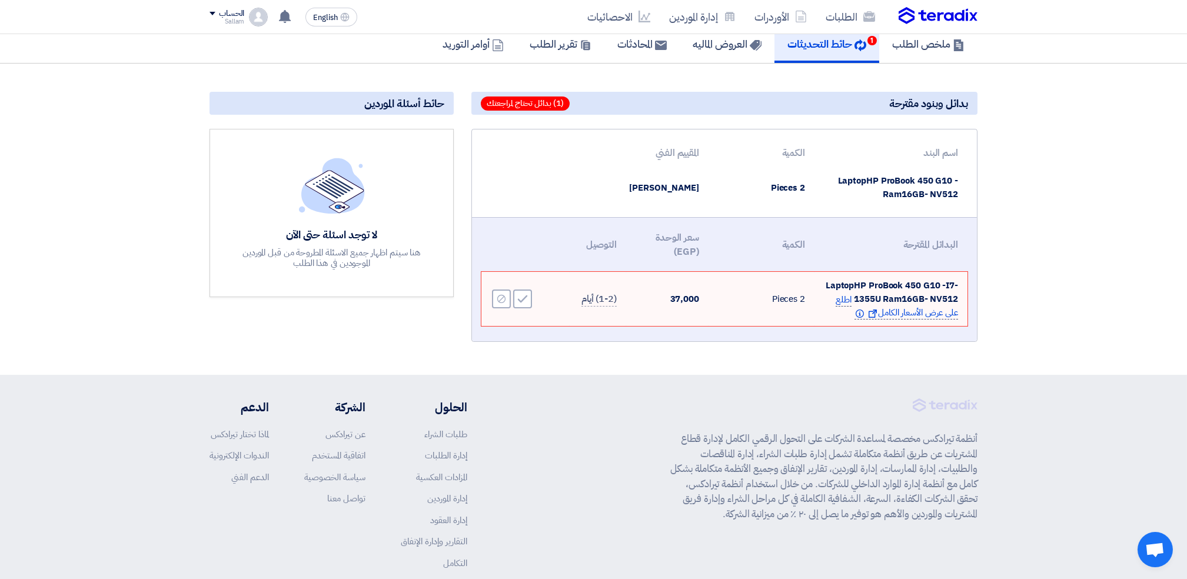
click at [905, 312] on span "اطلع على عرض الأسعار الكامل Show offer Info" at bounding box center [896, 306] width 122 height 27
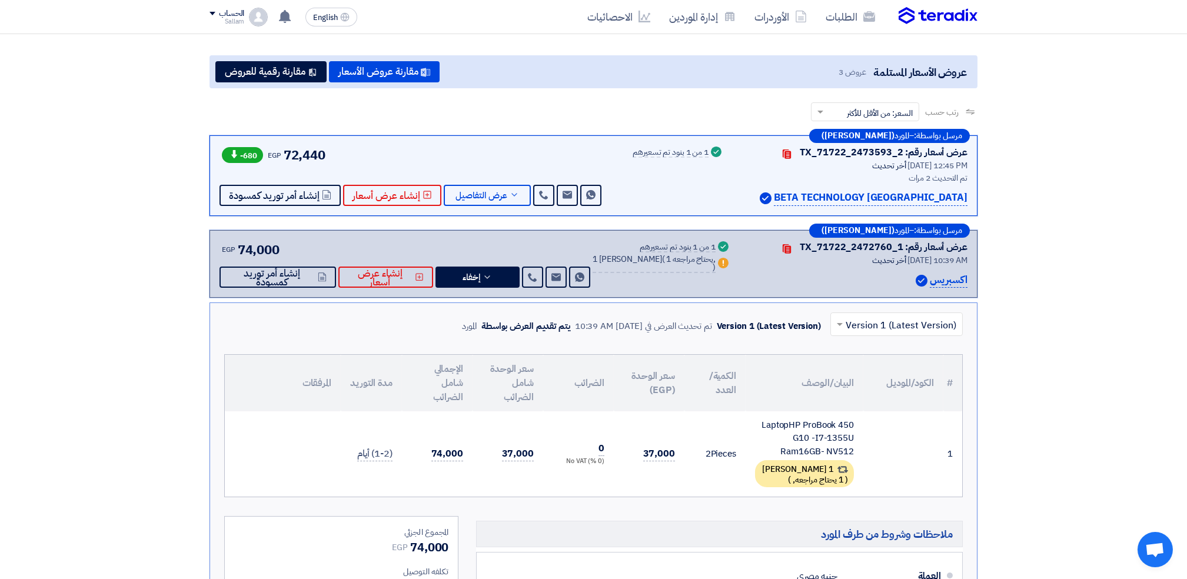
scroll to position [314, 0]
